Goal: Task Accomplishment & Management: Complete application form

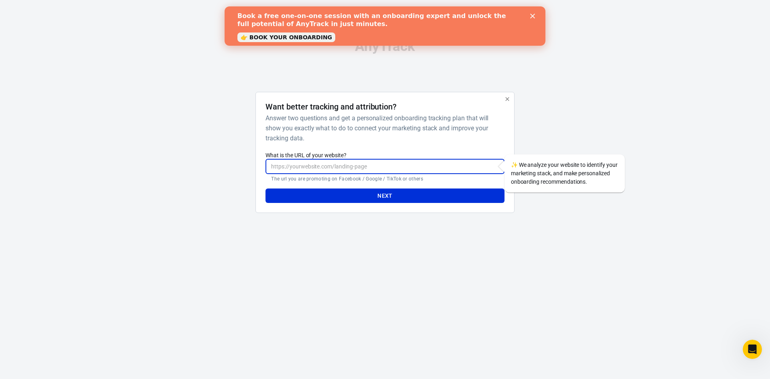
click at [352, 169] on input "What is the URL of your website?" at bounding box center [385, 166] width 239 height 15
drag, startPoint x: 345, startPoint y: 167, endPoint x: 232, endPoint y: 167, distance: 113.1
click at [232, 167] on div "Want better tracking and attribution? Answer two questions and get a personaliz…" at bounding box center [385, 156] width 401 height 128
paste input "[EMAIL_ADDRESS][DOMAIN_NAME]"
drag, startPoint x: 349, startPoint y: 166, endPoint x: 303, endPoint y: 167, distance: 46.1
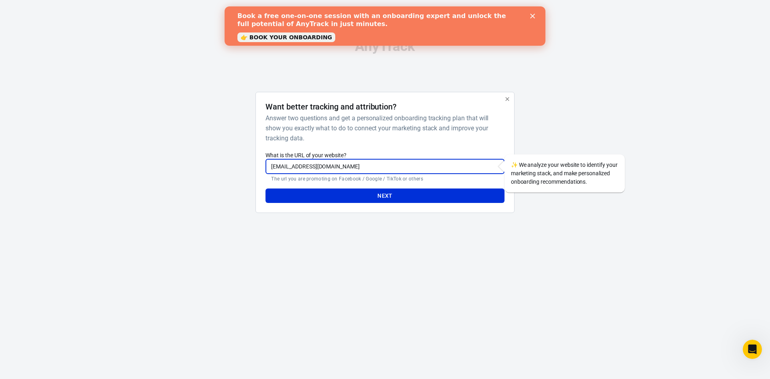
click at [303, 167] on input "[EMAIL_ADDRESS][DOMAIN_NAME]" at bounding box center [385, 166] width 239 height 15
type input "lomega6349"
click at [531, 141] on div at bounding box center [553, 156] width 65 height 128
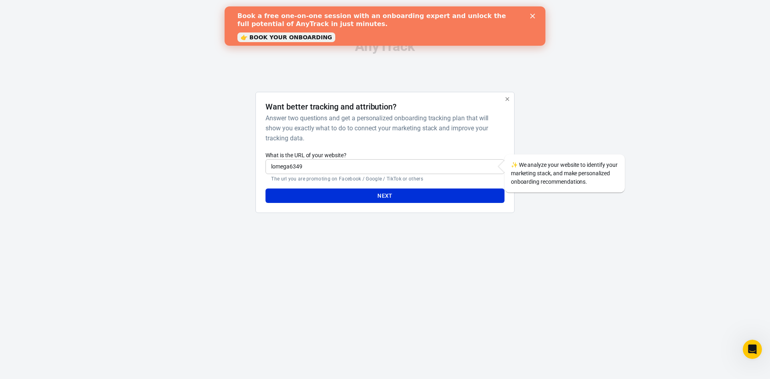
click at [534, 213] on div at bounding box center [553, 156] width 65 height 128
click at [359, 166] on input "lomega6349" at bounding box center [385, 166] width 239 height 15
click at [357, 167] on input "lomega6349" at bounding box center [385, 166] width 239 height 15
click at [507, 100] on icon "button" at bounding box center [507, 99] width 6 height 6
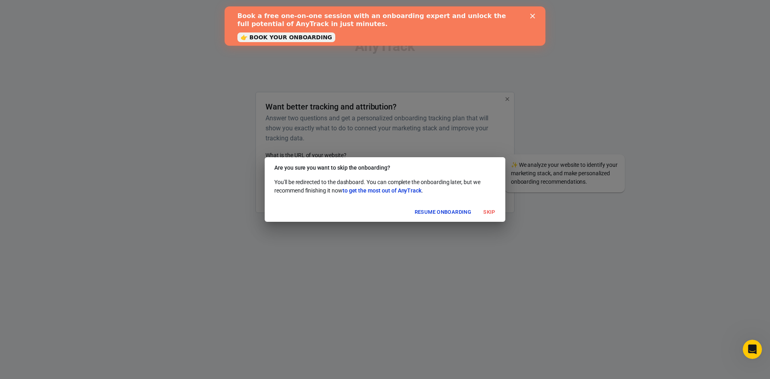
click at [494, 215] on button "Skip" at bounding box center [490, 212] width 26 height 12
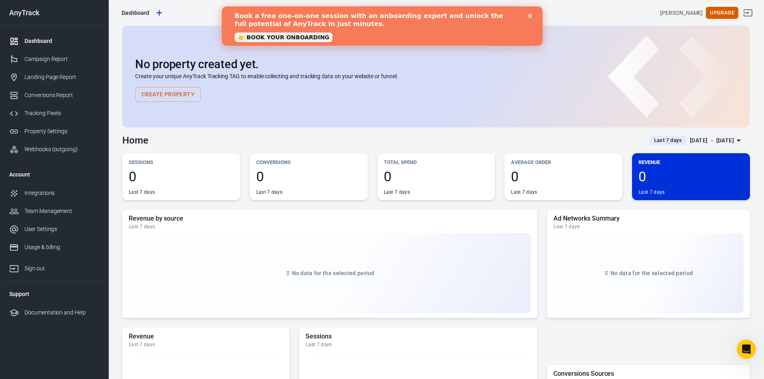
click at [182, 92] on button "Create Property" at bounding box center [168, 94] width 66 height 15
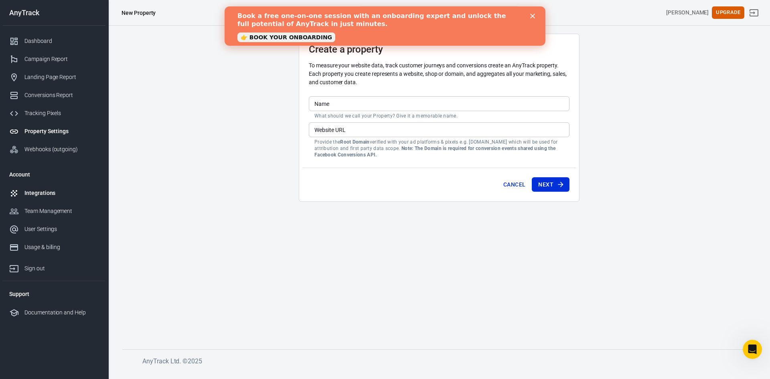
click at [43, 194] on div "Integrations" at bounding box center [61, 193] width 75 height 8
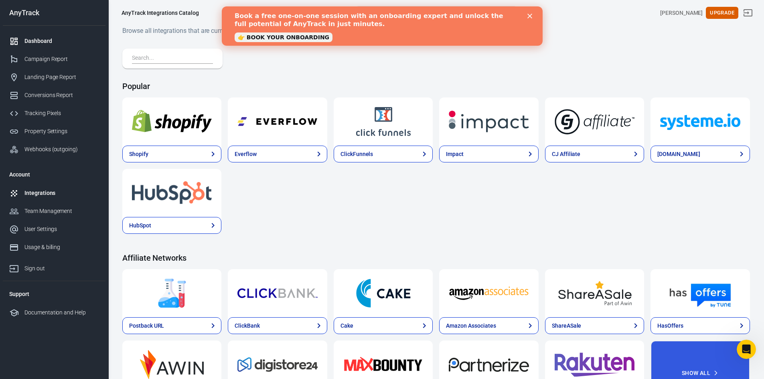
click at [47, 41] on div "Dashboard" at bounding box center [61, 41] width 75 height 8
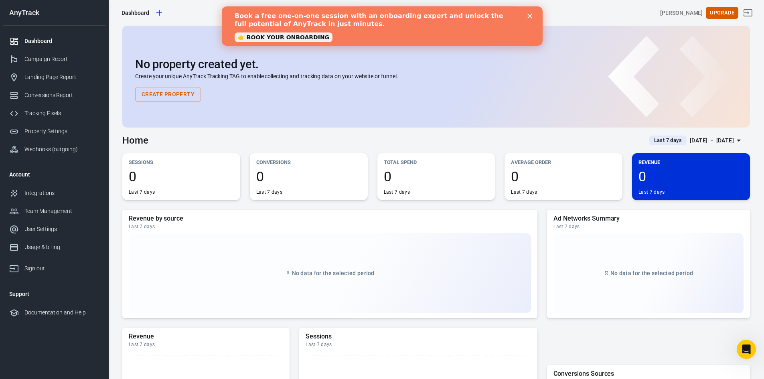
click at [191, 95] on button "Create Property" at bounding box center [168, 94] width 66 height 15
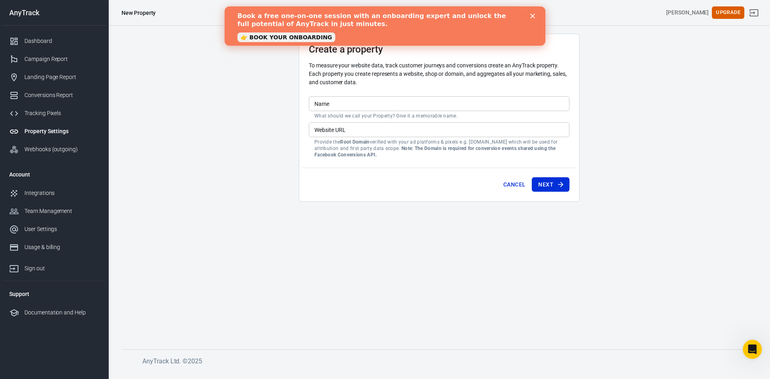
click at [339, 103] on input "Name" at bounding box center [439, 103] width 261 height 15
type input "QQ"
click at [361, 135] on input "Website URL" at bounding box center [439, 129] width 261 height 15
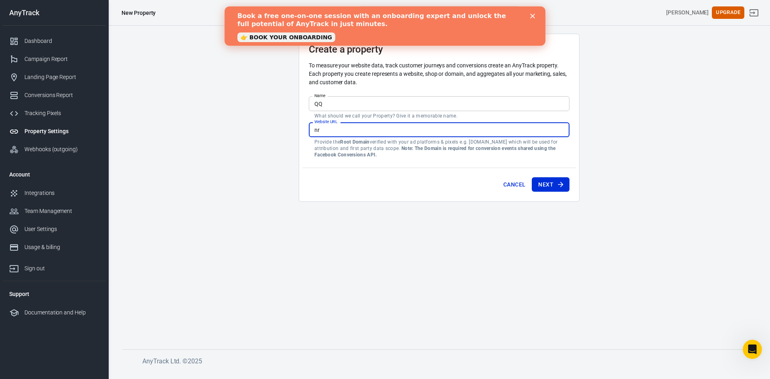
type input "n"
type input "[DOMAIN_NAME]"
click at [561, 179] on button "Next" at bounding box center [551, 184] width 38 height 15
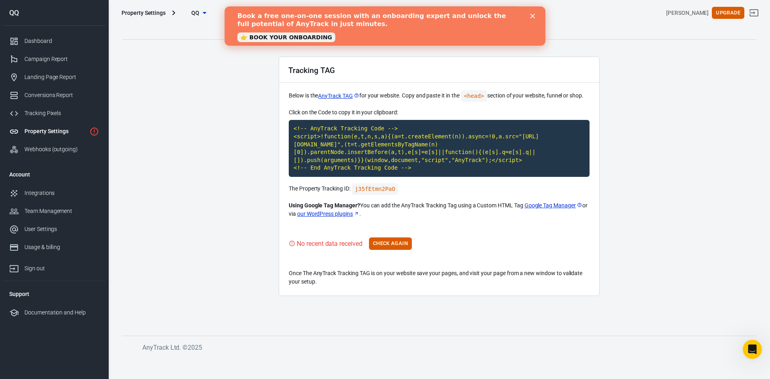
click at [528, 13] on div "Book a free one-on-one session with an onboarding expert and unlock the full po…" at bounding box center [384, 26] width 295 height 33
click at [532, 14] on icon "Close" at bounding box center [532, 16] width 5 height 5
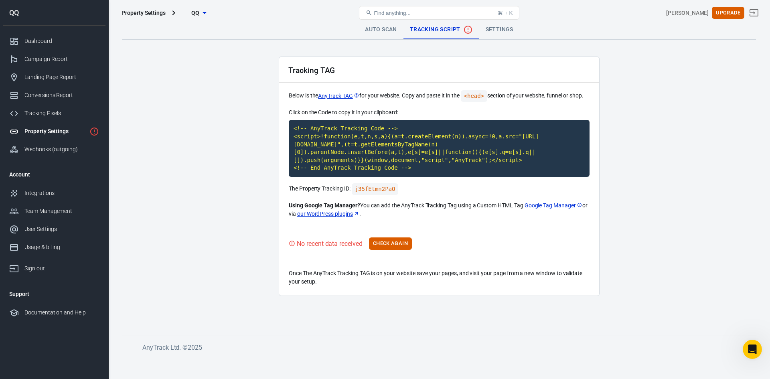
click at [490, 31] on link "Settings" at bounding box center [499, 29] width 41 height 19
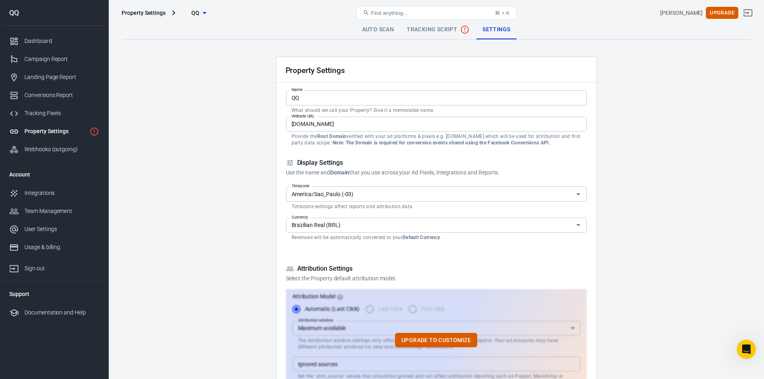
click at [387, 37] on link "Auto Scan" at bounding box center [378, 29] width 45 height 19
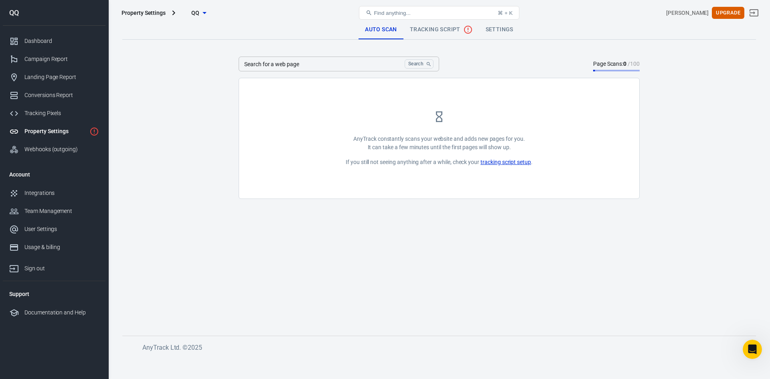
click at [481, 34] on link "Settings" at bounding box center [499, 29] width 41 height 19
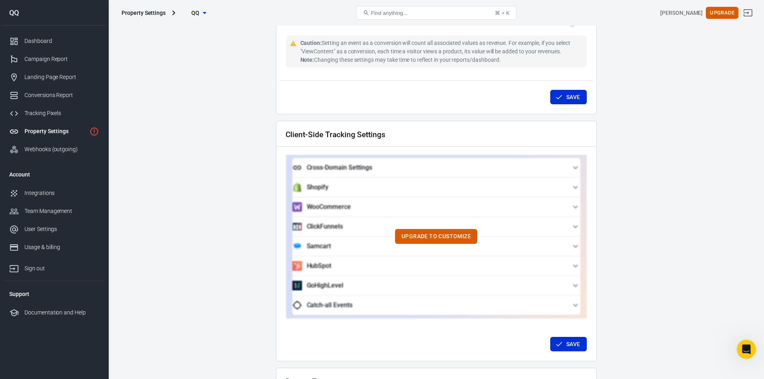
scroll to position [710, 0]
